Goal: Transaction & Acquisition: Purchase product/service

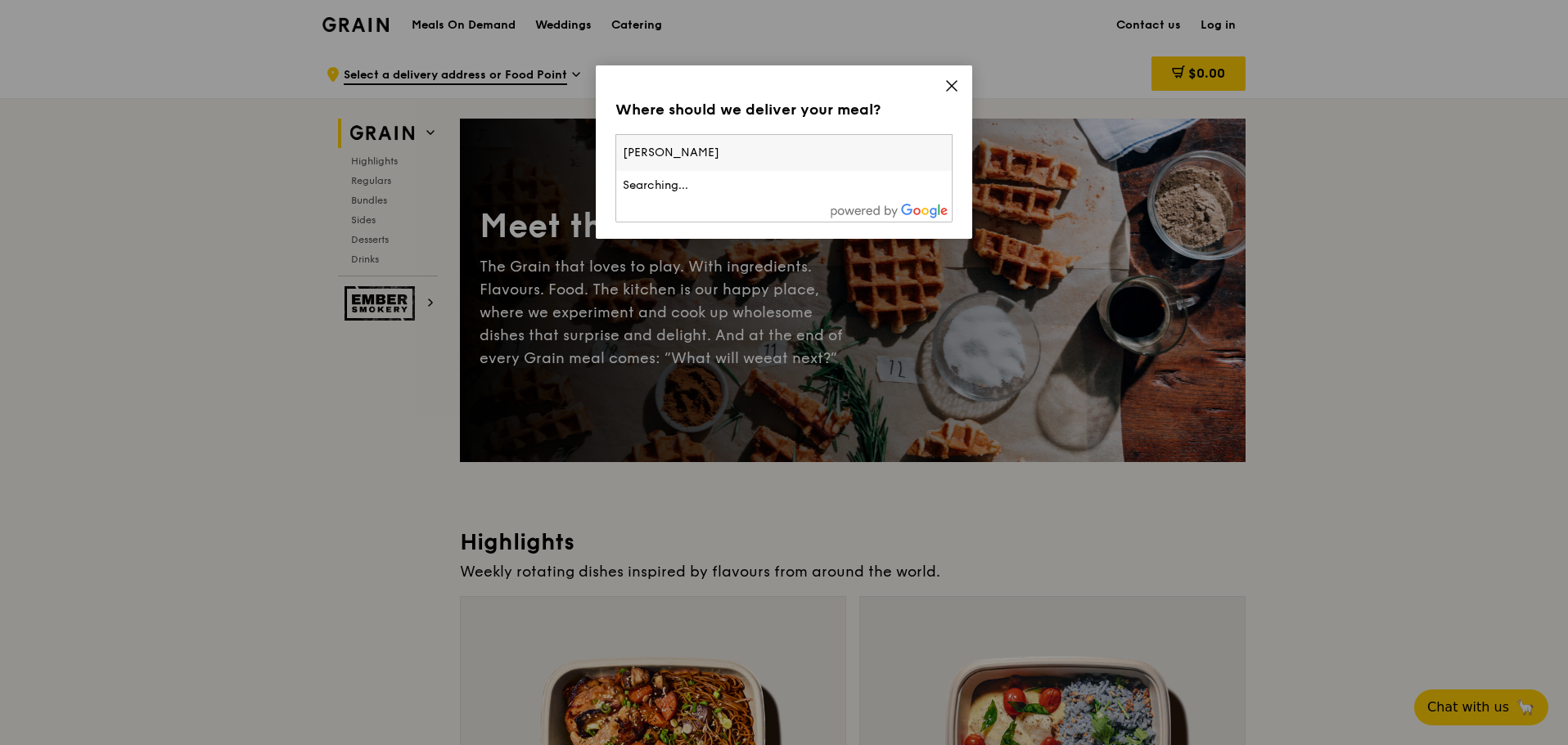
type input "clementi"
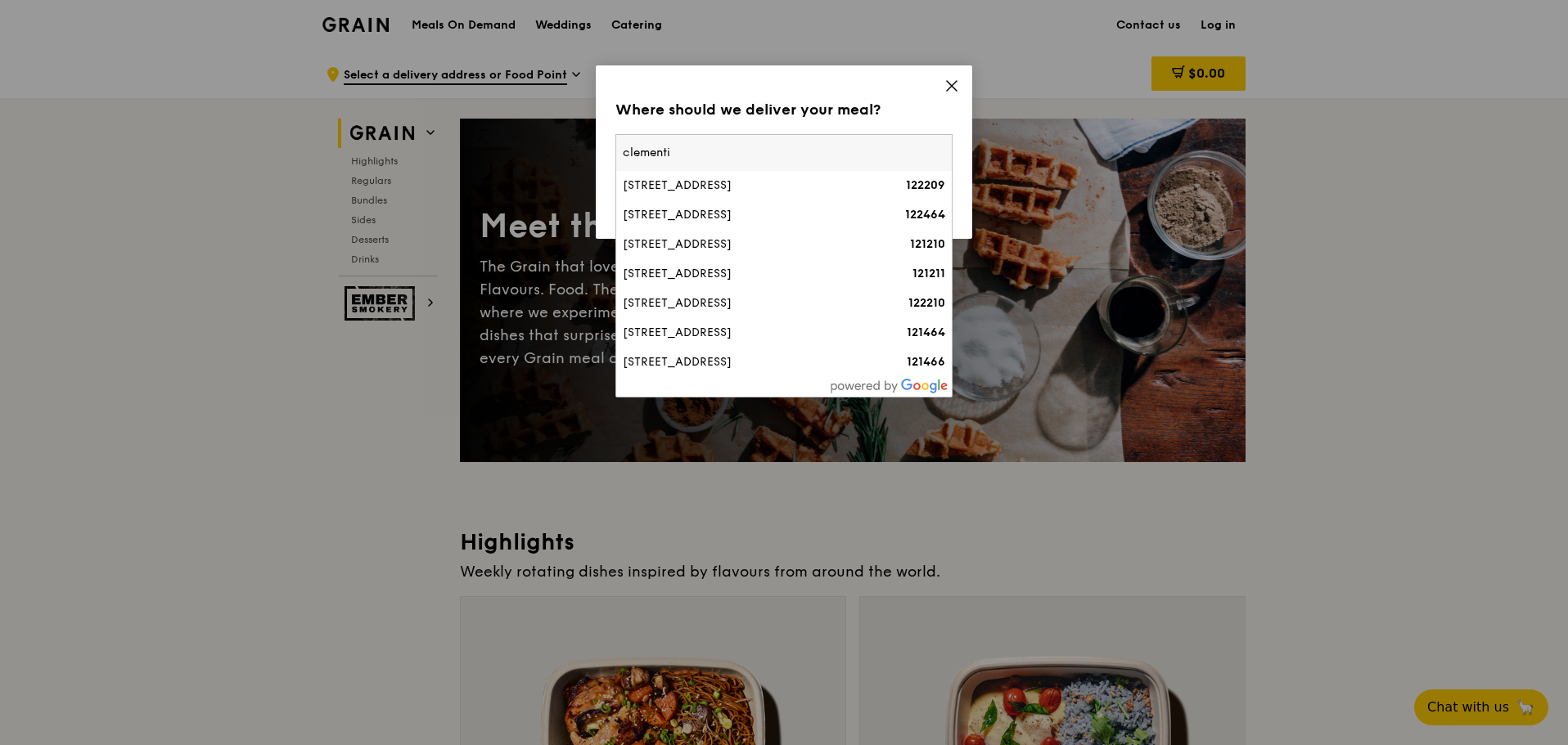
drag, startPoint x: 0, startPoint y: 0, endPoint x: 602, endPoint y: 140, distance: 618.1
click at [602, 140] on div "Where should we deliver your meal? Please enter three or more characters clemen…" at bounding box center [784, 152] width 377 height 174
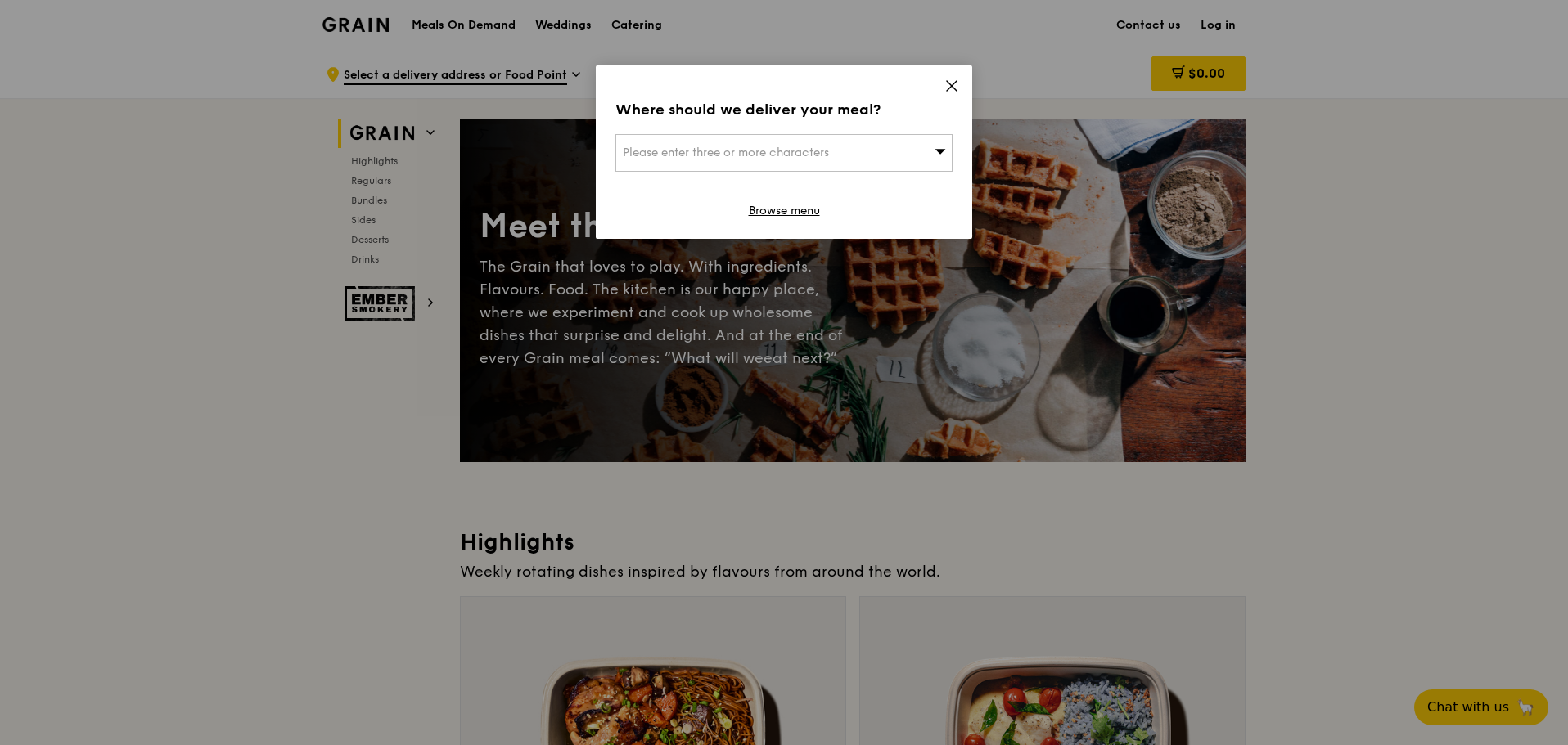
click at [667, 152] on span "Please enter three or more characters" at bounding box center [725, 153] width 207 height 14
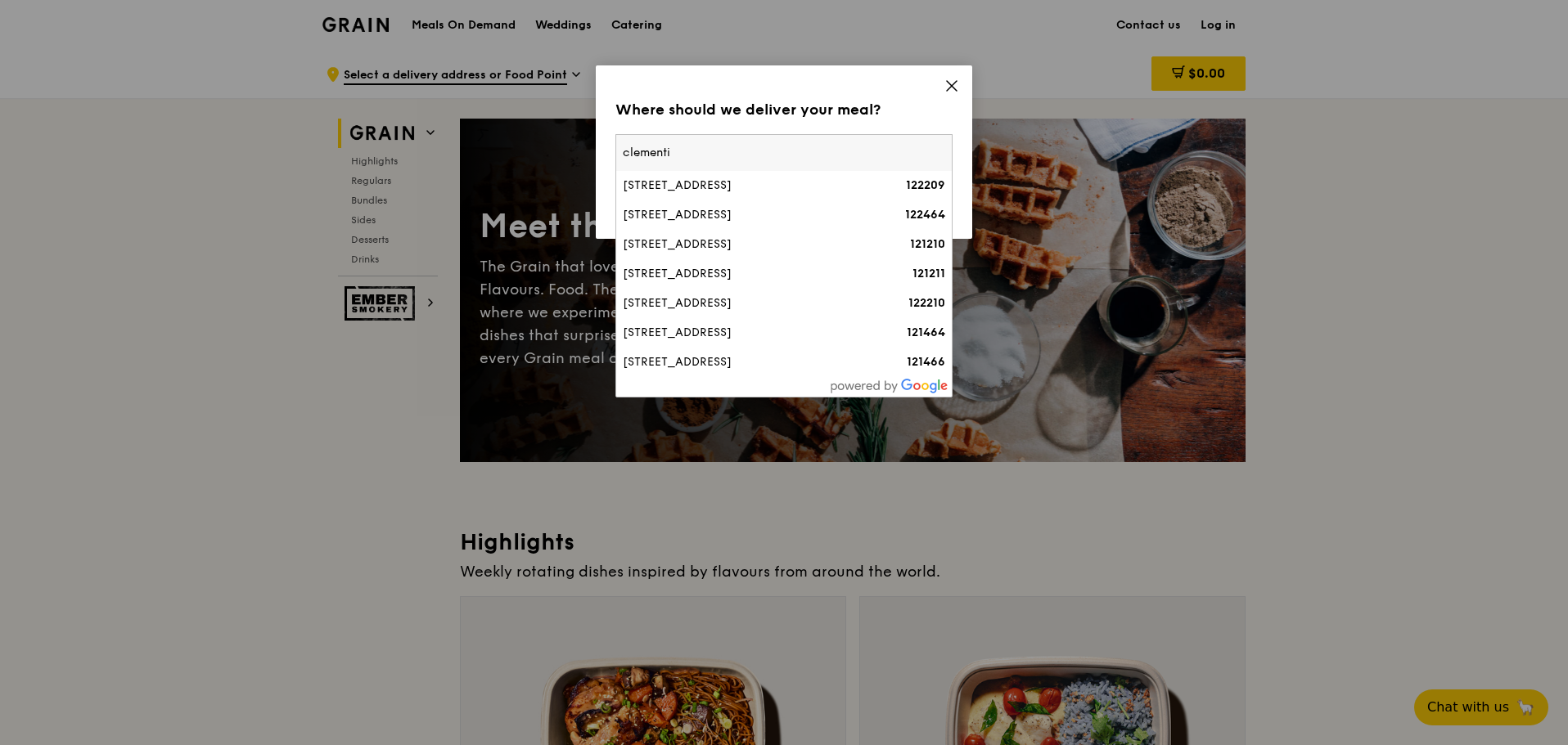
drag, startPoint x: 668, startPoint y: 151, endPoint x: 608, endPoint y: 140, distance: 61.0
click at [608, 140] on div "Where should we deliver your meal? Please enter three or more characters clemen…" at bounding box center [784, 152] width 377 height 174
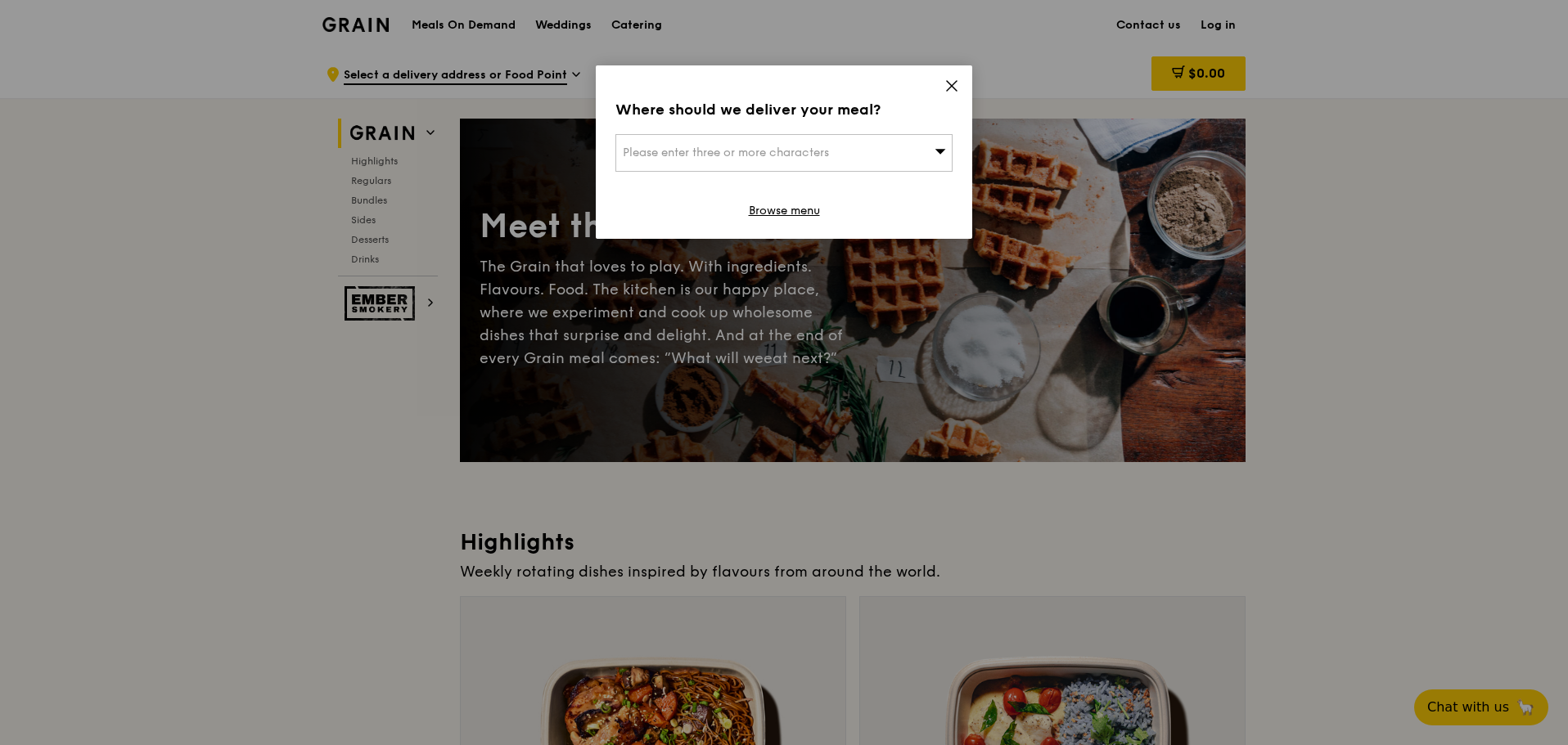
click at [644, 155] on span "Please enter three or more characters" at bounding box center [725, 153] width 207 height 14
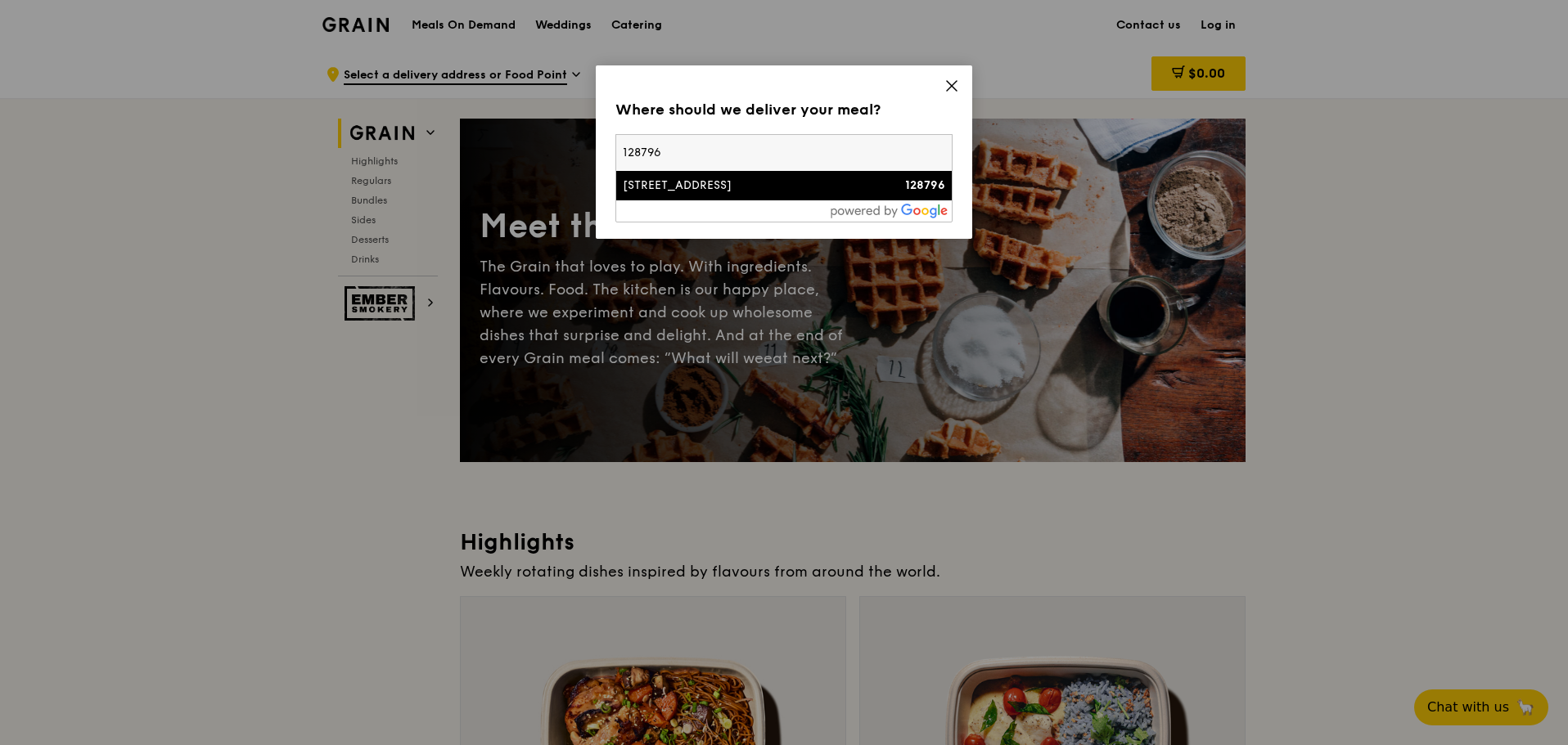
type input "128796"
click at [679, 190] on div "[STREET_ADDRESS]" at bounding box center [743, 186] width 242 height 16
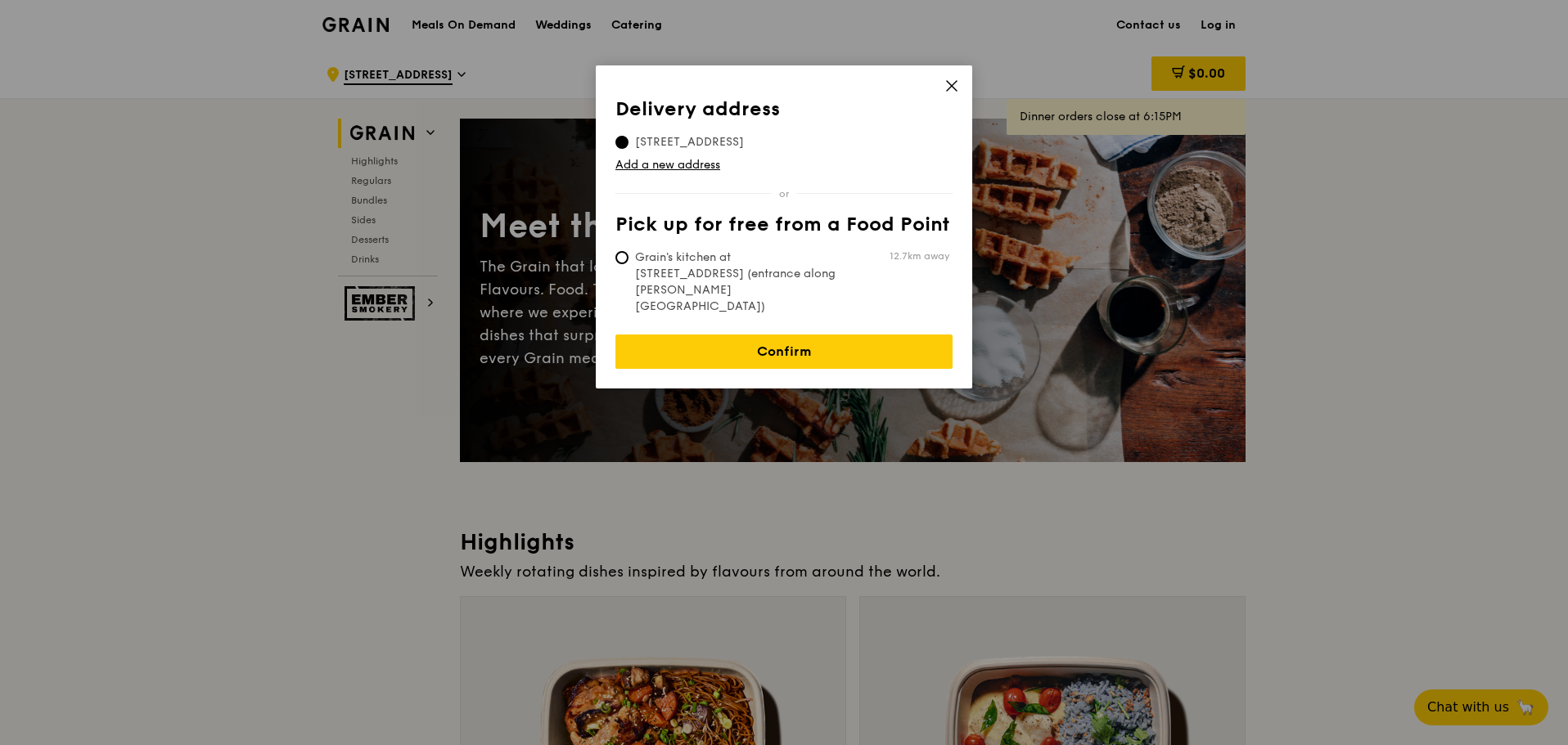
drag, startPoint x: 793, startPoint y: 313, endPoint x: 803, endPoint y: 271, distance: 43.2
click at [803, 271] on div "Delivery address Pick up for free from a Food Point Delivery address 8 Jalan Le…" at bounding box center [784, 233] width 337 height 271
click at [832, 334] on link "Confirm" at bounding box center [784, 351] width 337 height 34
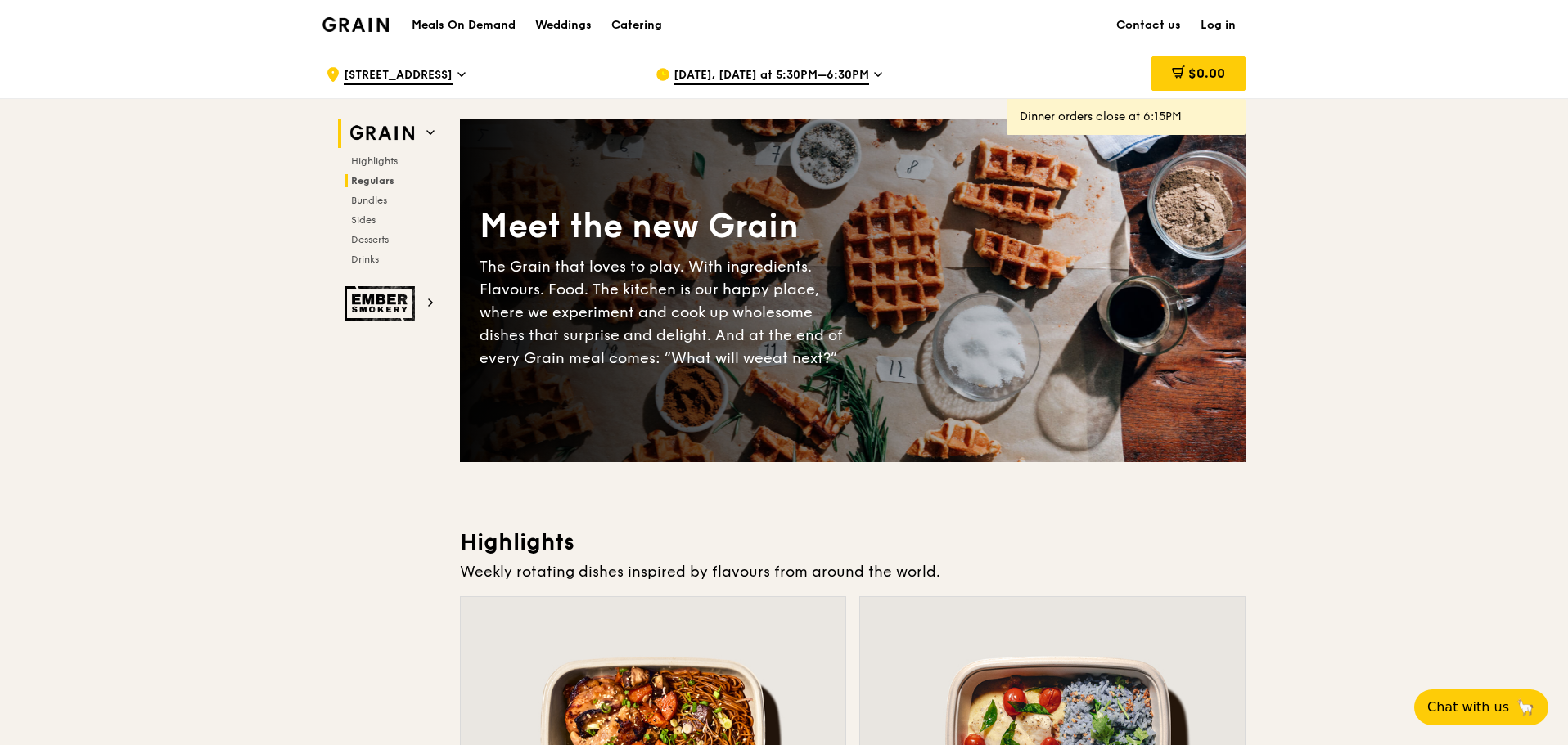
click at [387, 180] on span "Regulars" at bounding box center [372, 181] width 43 height 12
click at [640, 28] on div "Catering" at bounding box center [636, 25] width 51 height 49
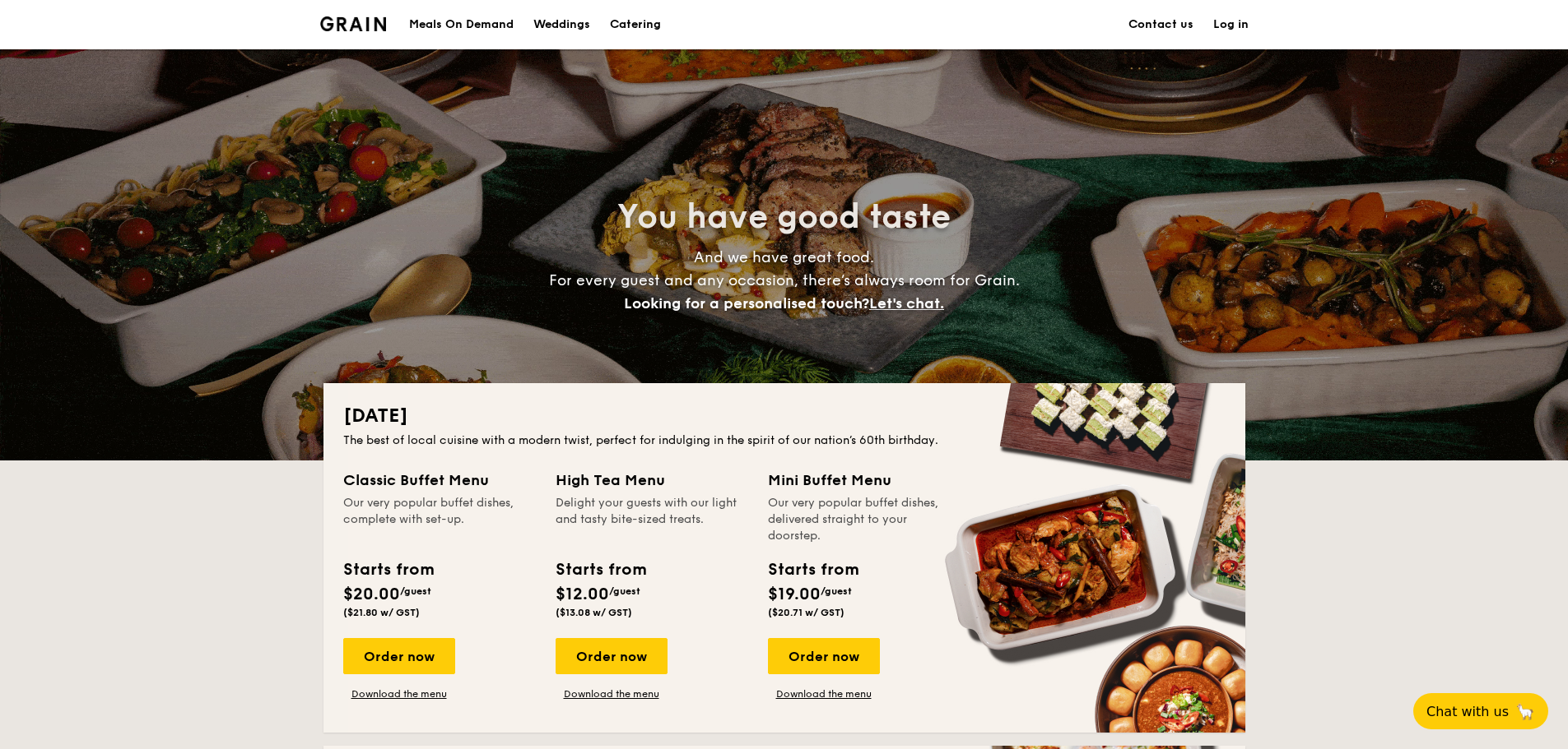
click at [359, 22] on img at bounding box center [354, 23] width 67 height 14
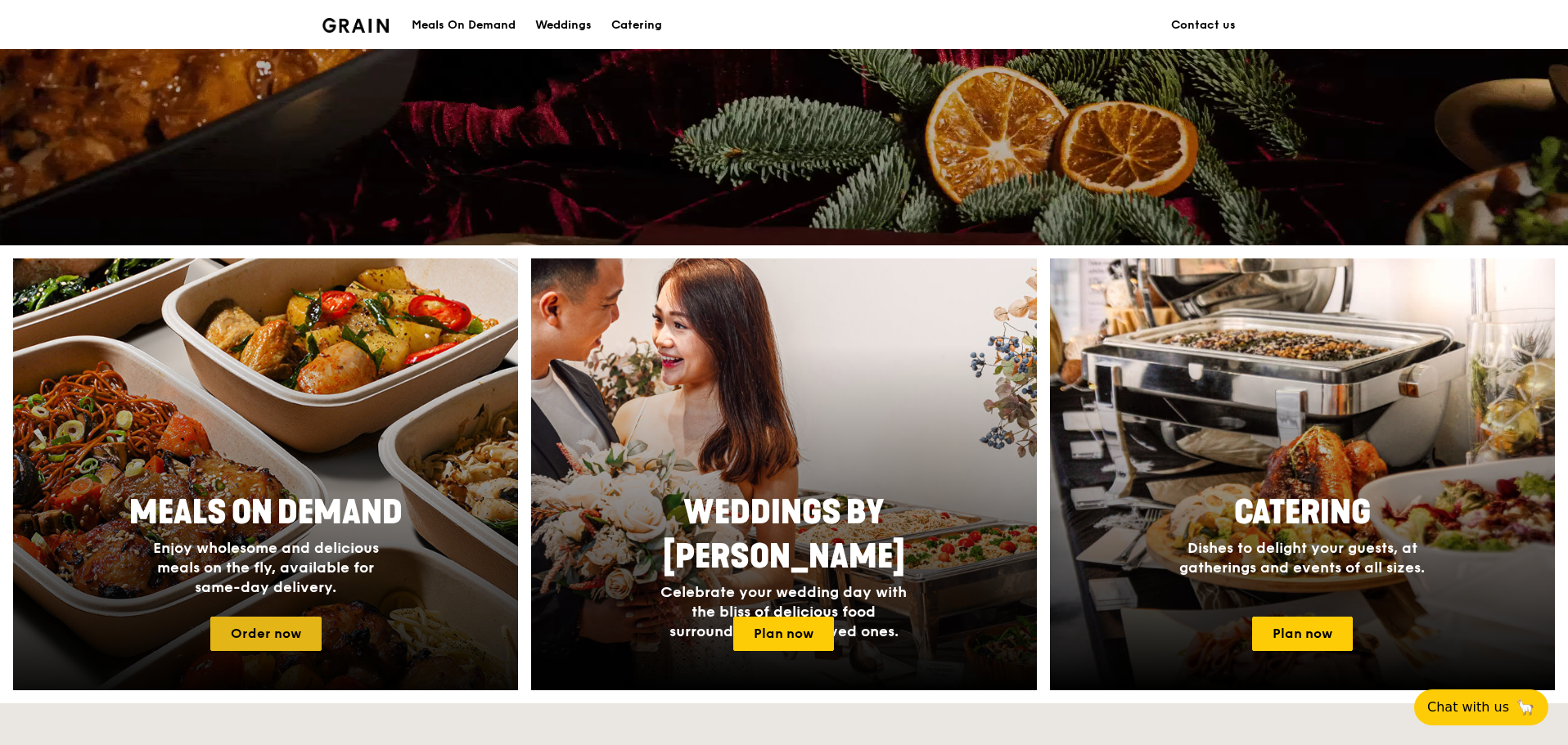
click at [272, 622] on link "Order now" at bounding box center [266, 634] width 111 height 34
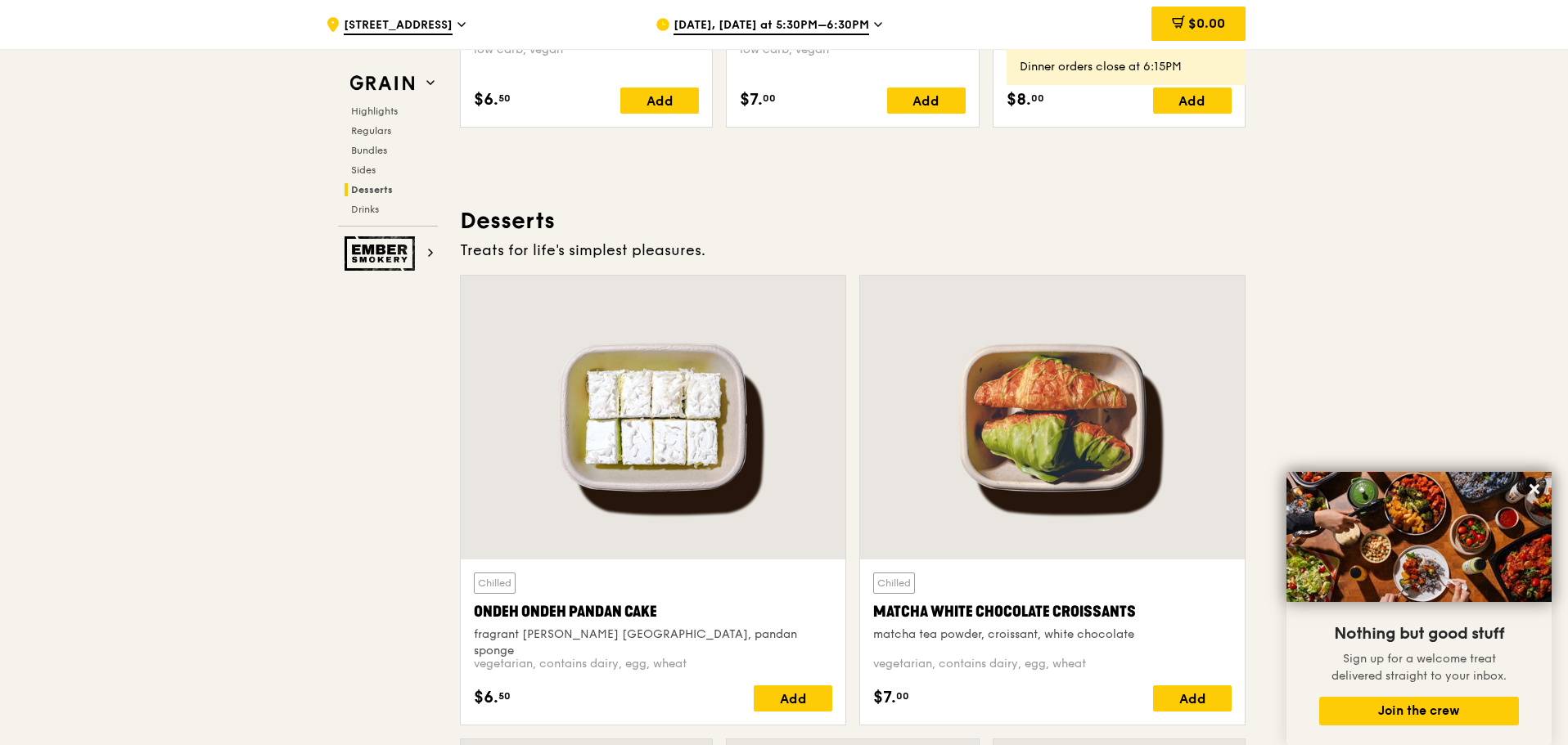
scroll to position [4745, 0]
